Goal: Task Accomplishment & Management: Complete application form

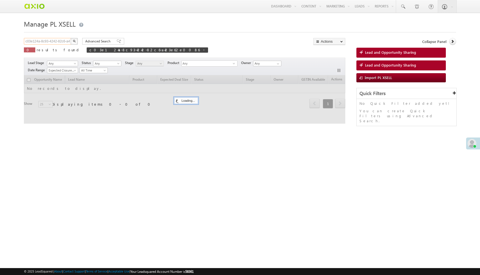
click at [64, 42] on input "c03e124a-8c93-4242-82c6-a423e62e0086" at bounding box center [47, 41] width 47 height 7
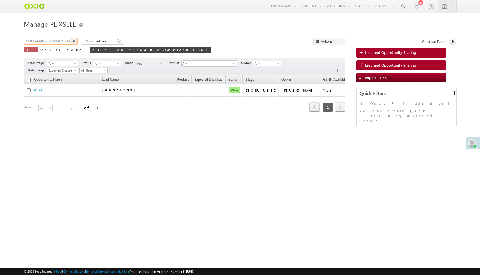
paste input "e705c2ca-a81f-4a21-9fa6-3620c9efe8c4"
type input "e705c2ca-a81f-4a21-9fa6-3620c9efe8c4"
click at [70, 38] on button "button" at bounding box center [73, 41] width 7 height 7
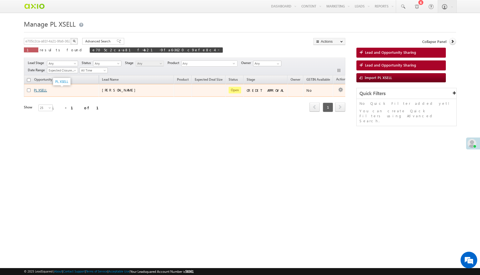
click at [44, 90] on link "PL XSELL" at bounding box center [40, 90] width 13 height 4
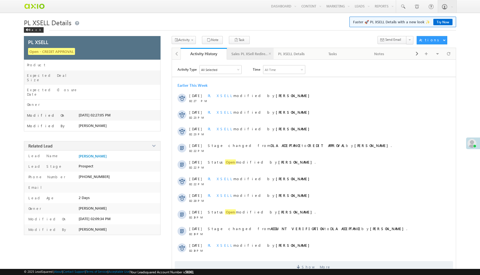
click at [258, 55] on div "Sales PL XSell Redirection" at bounding box center [249, 54] width 37 height 7
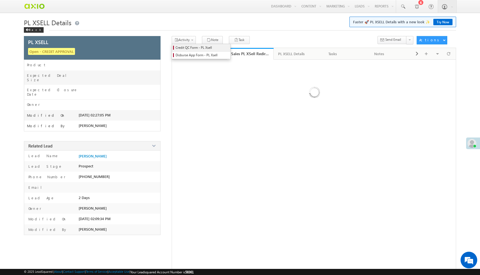
click at [202, 48] on span "Credit QC Form - PL Xsell" at bounding box center [201, 47] width 53 height 5
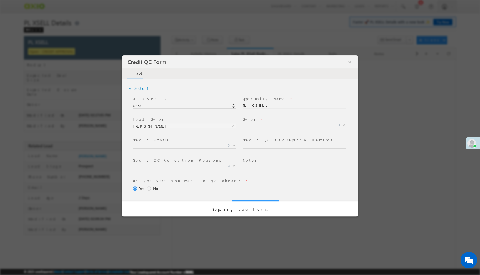
select select "c948bf67-3903-11ef-bbd2-0695f51e8b4b"
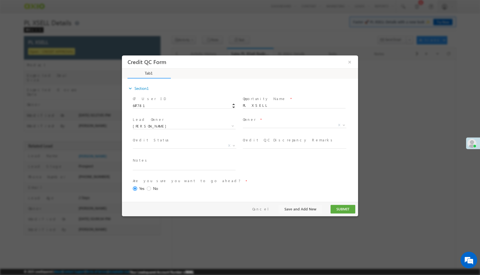
click at [253, 123] on span "X" at bounding box center [297, 126] width 108 height 7
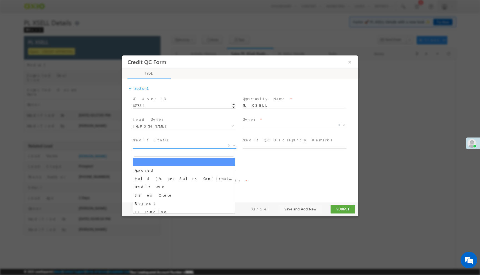
click at [209, 145] on span "X" at bounding box center [185, 146] width 104 height 6
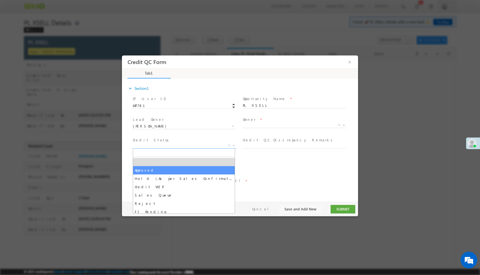
select select "Approved"
select select "NA"
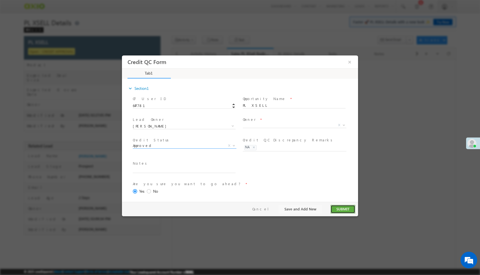
click at [344, 206] on button "SUBMIT" at bounding box center [342, 209] width 25 height 9
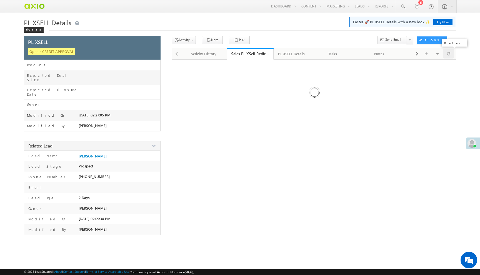
click at [446, 54] on div at bounding box center [448, 54] width 11 height 10
click at [188, 55] on span "Disburse App Form - PL Xsell" at bounding box center [201, 55] width 53 height 5
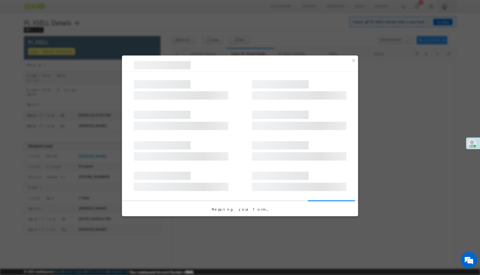
select select "PL XSell Disbursement Initiated"
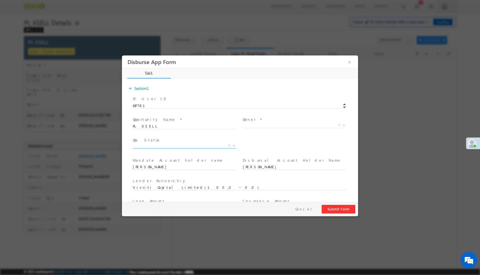
click at [200, 148] on span "X" at bounding box center [185, 146] width 104 height 6
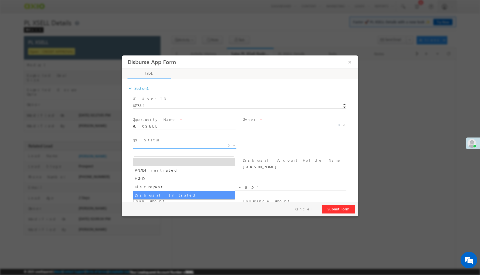
select select "Disbursal Initiated"
select select "NA"
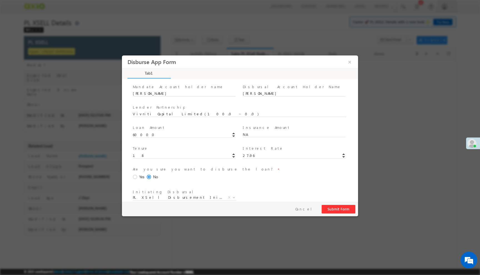
scroll to position [82, 0]
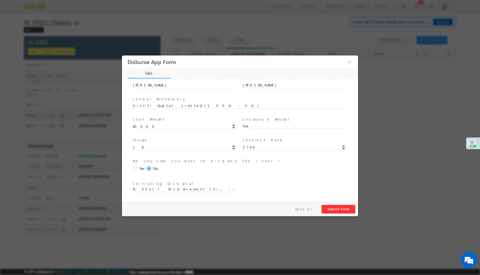
click at [135, 169] on span at bounding box center [136, 169] width 6 height 5
click at [122, 56] on input "Yes" at bounding box center [122, 56] width 0 height 0
click at [347, 207] on button "Submit Form" at bounding box center [338, 209] width 34 height 9
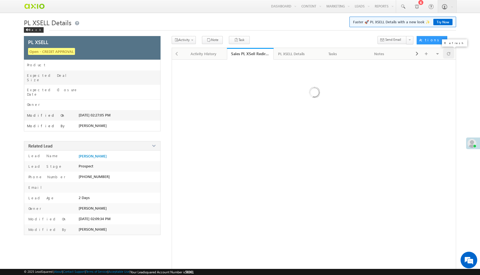
click at [448, 53] on span at bounding box center [448, 54] width 3 height 10
click at [211, 57] on div "Activity History" at bounding box center [203, 54] width 37 height 7
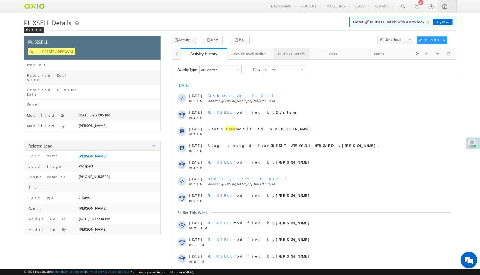
click at [292, 59] on link "PL XSELL Details" at bounding box center [291, 54] width 36 height 12
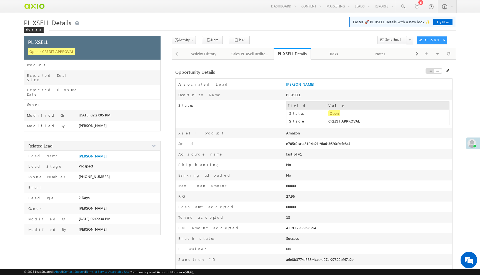
click at [320, 145] on div "e705c2ca-a81f-4a21-9fa6-3620c9efe8c4" at bounding box center [335, 145] width 99 height 8
copy div "e705c2ca-a81f-4a21-9fa6-3620c9efe8c4"
